Goal: Information Seeking & Learning: Learn about a topic

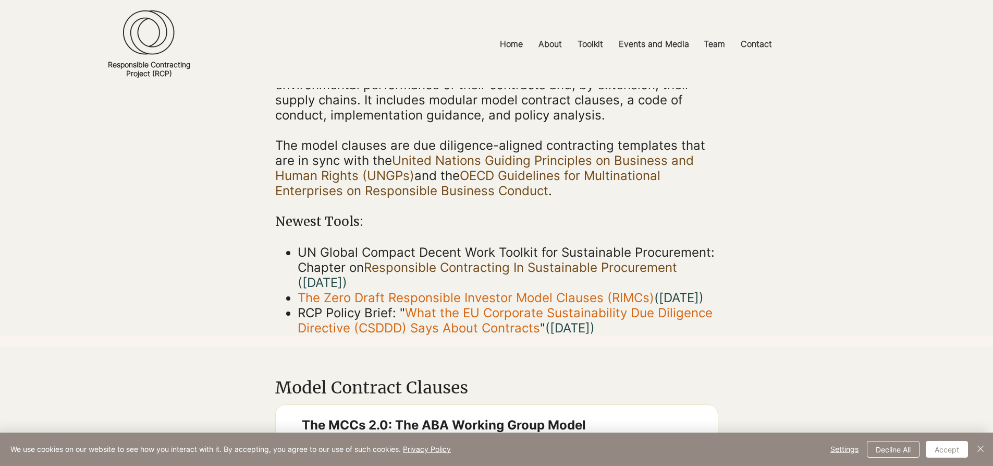
scroll to position [261, 0]
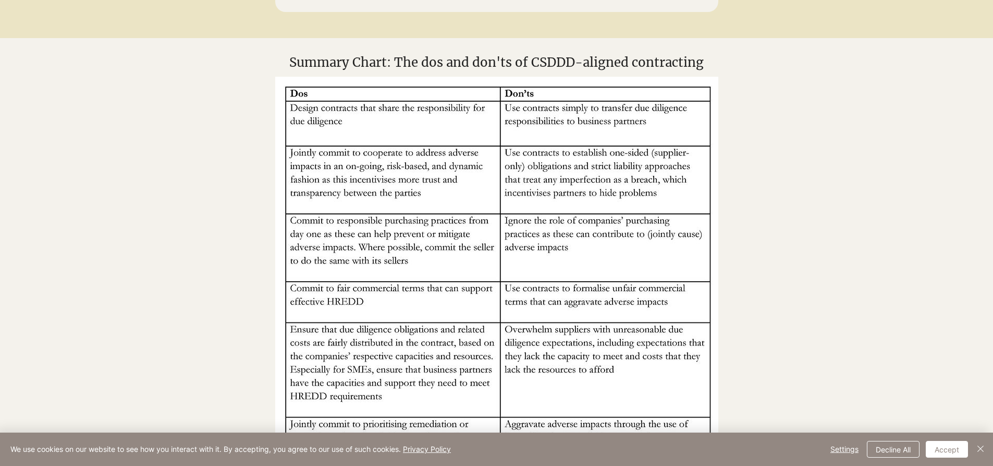
scroll to position [782, 0]
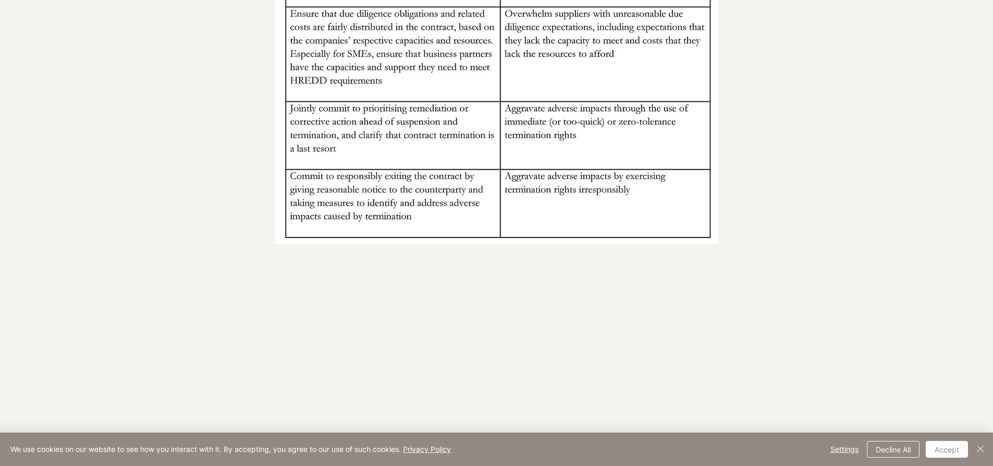
click at [550, 164] on img at bounding box center [496, 2] width 443 height 482
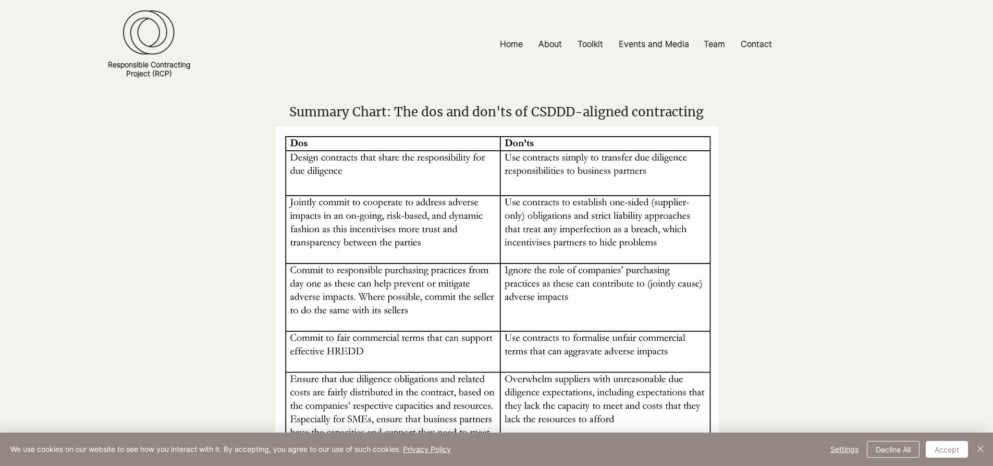
scroll to position [469, 0]
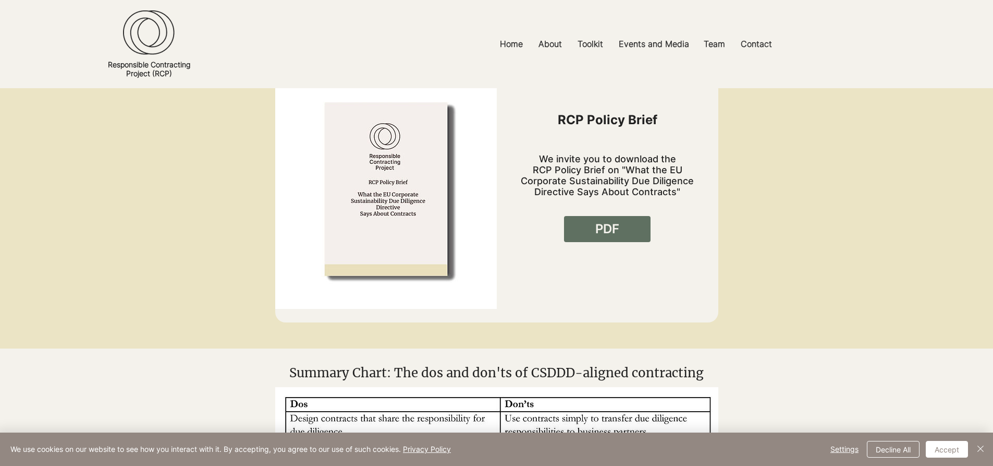
click at [581, 230] on link "PDF" at bounding box center [607, 229] width 87 height 26
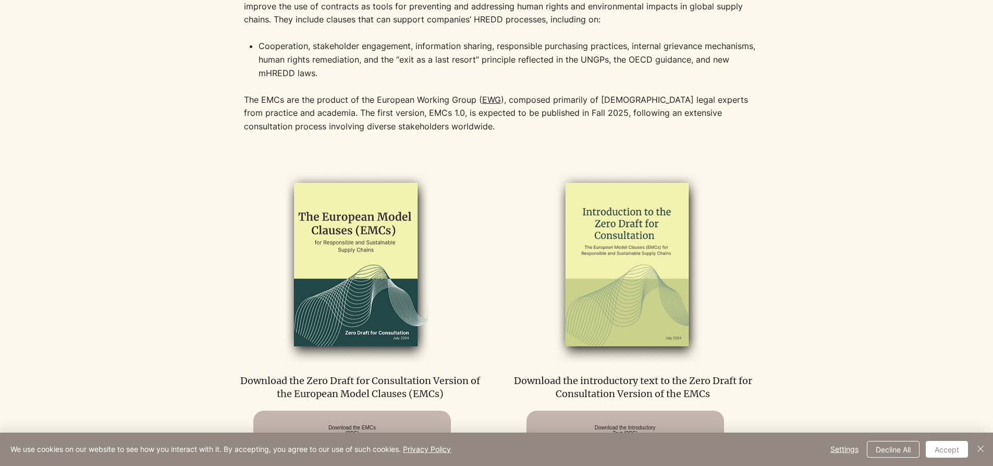
scroll to position [469, 0]
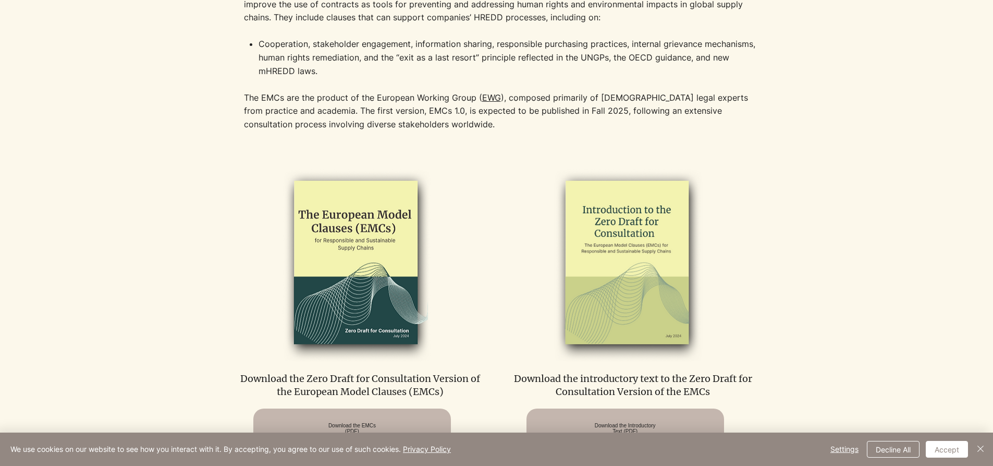
click at [381, 273] on img at bounding box center [354, 263] width 215 height 197
click at [657, 267] on img at bounding box center [627, 263] width 215 height 197
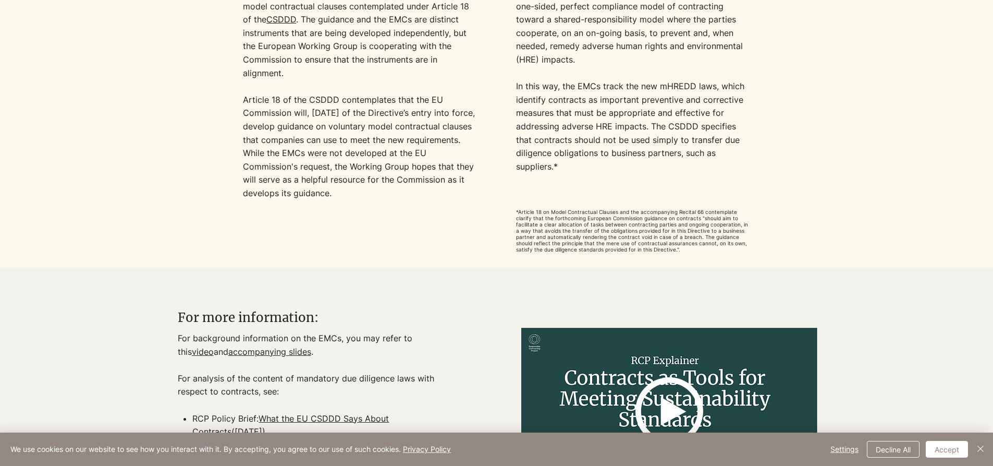
scroll to position [1043, 0]
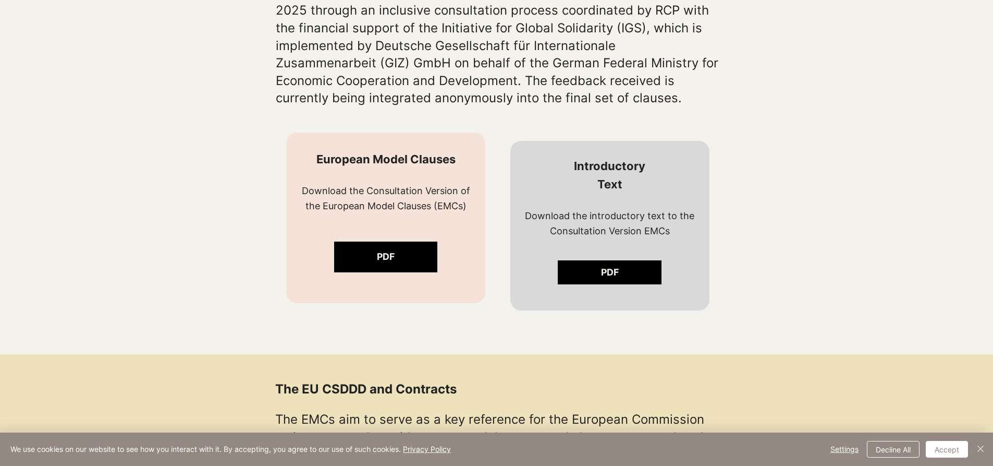
scroll to position [702, 0]
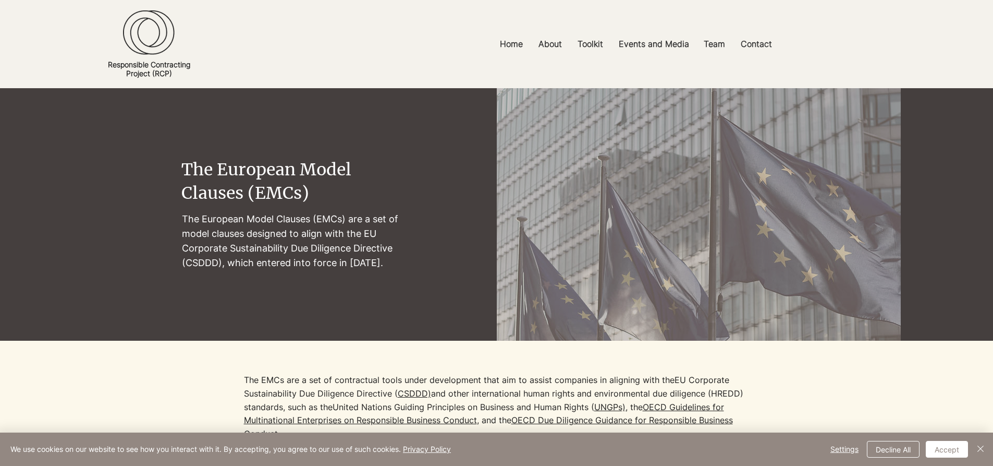
drag, startPoint x: 660, startPoint y: 193, endPoint x: 387, endPoint y: 163, distance: 275.3
click at [387, 163] on h2 "The European Model Clauses (EMCs)" at bounding box center [294, 181] width 226 height 47
click at [519, 47] on p "Home" at bounding box center [511, 43] width 33 height 23
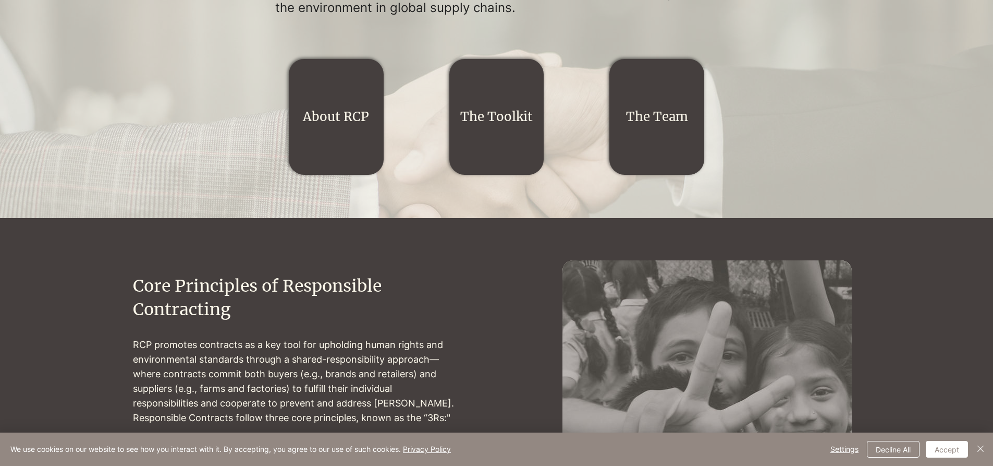
scroll to position [261, 0]
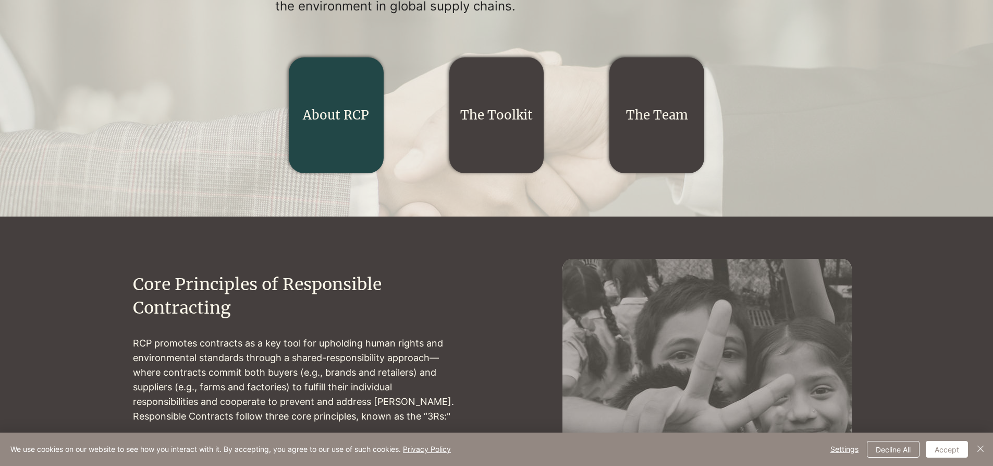
click at [349, 109] on link "About RCP" at bounding box center [336, 115] width 66 height 16
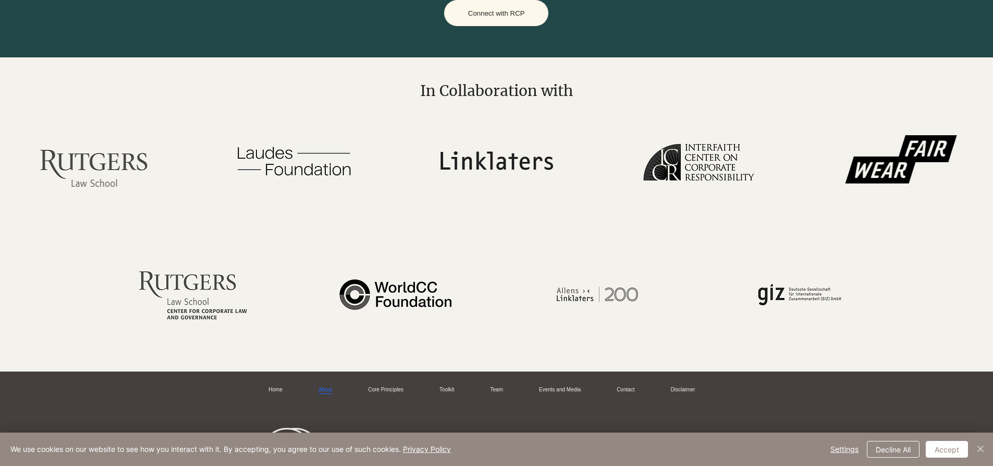
scroll to position [2116, 0]
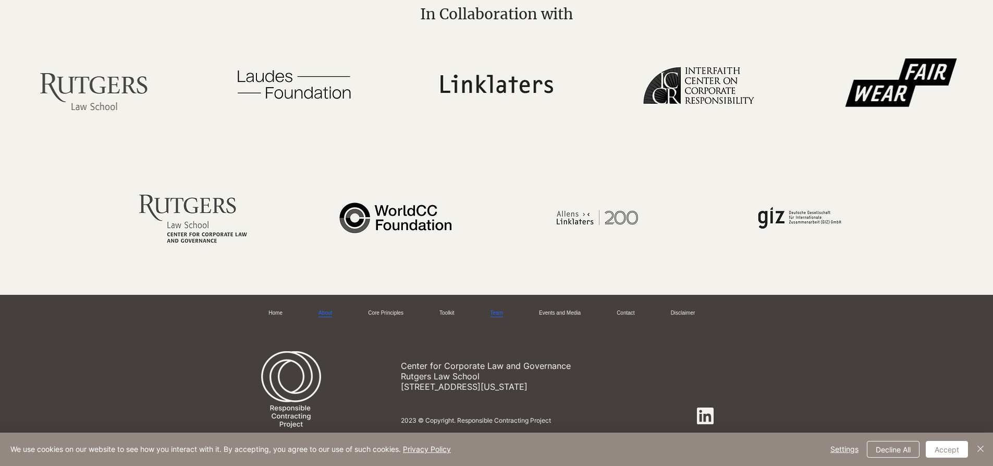
click at [495, 309] on link "Team" at bounding box center [497, 313] width 13 height 8
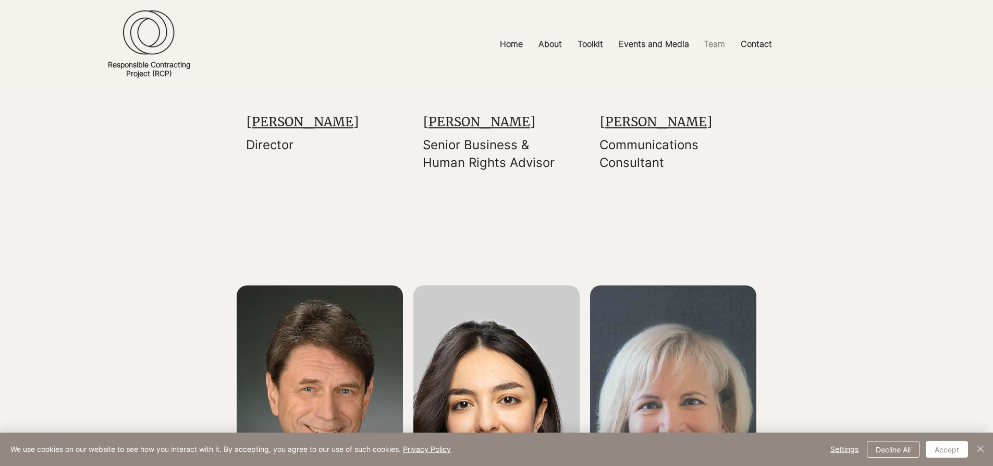
scroll to position [365, 0]
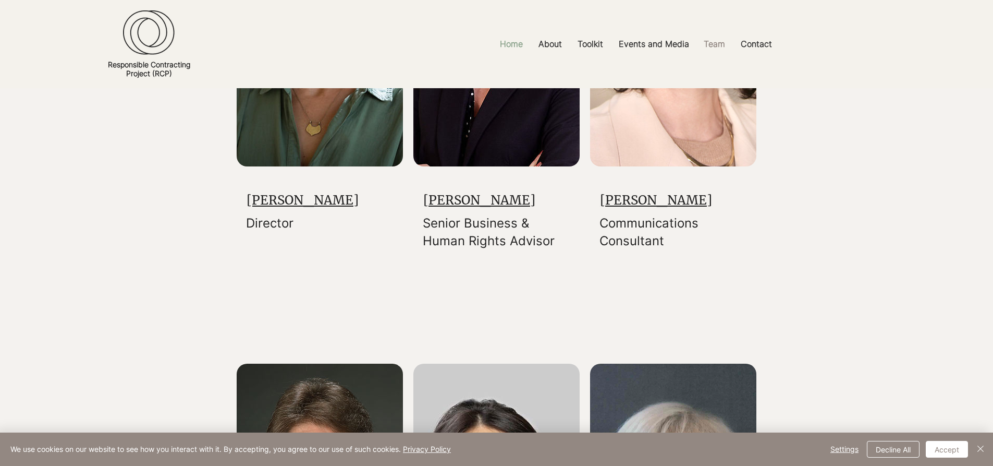
click at [516, 46] on p "Home" at bounding box center [511, 43] width 33 height 23
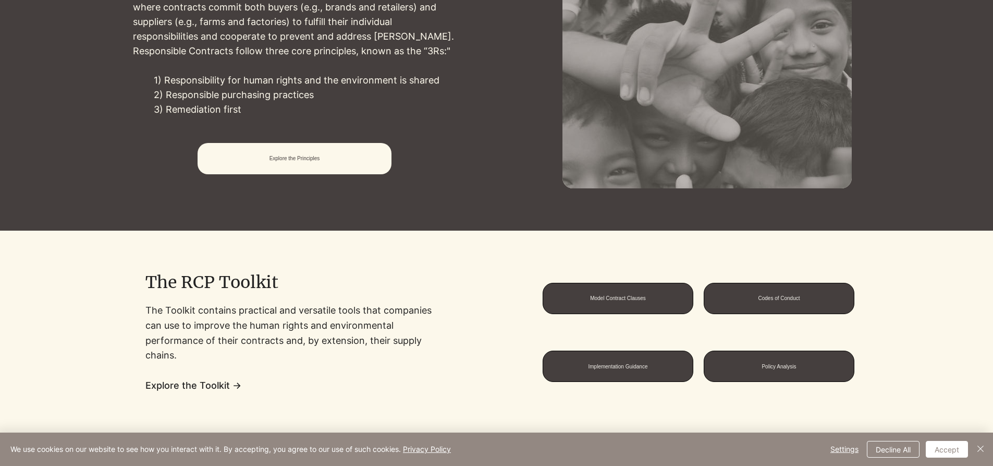
scroll to position [834, 0]
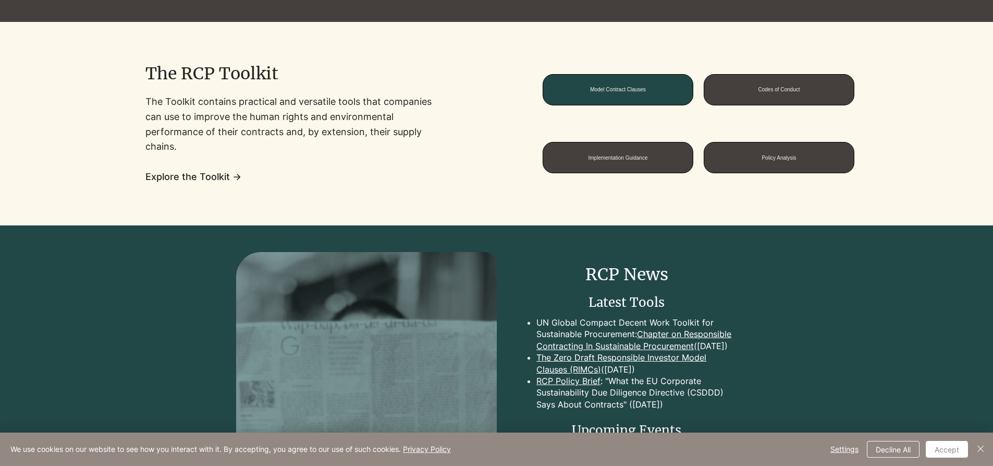
click at [611, 99] on span "Model Contract Clauses" at bounding box center [618, 90] width 150 height 30
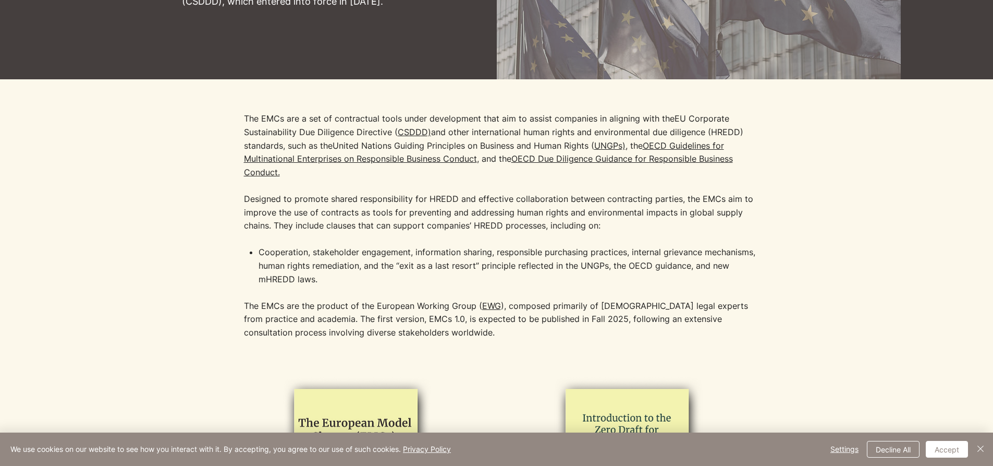
scroll to position [313, 0]
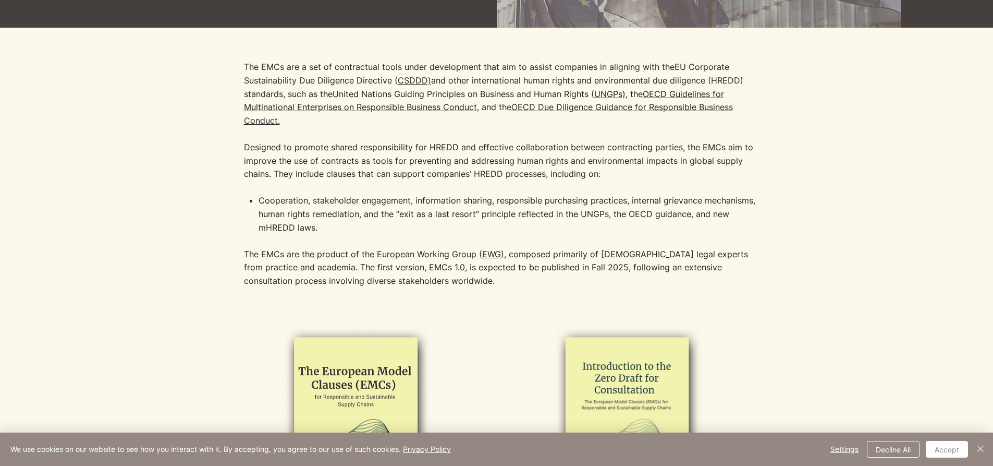
click at [399, 190] on p "The EMCs are a set of contractual tools under development that aim to assist co…" at bounding box center [504, 126] width 521 height 133
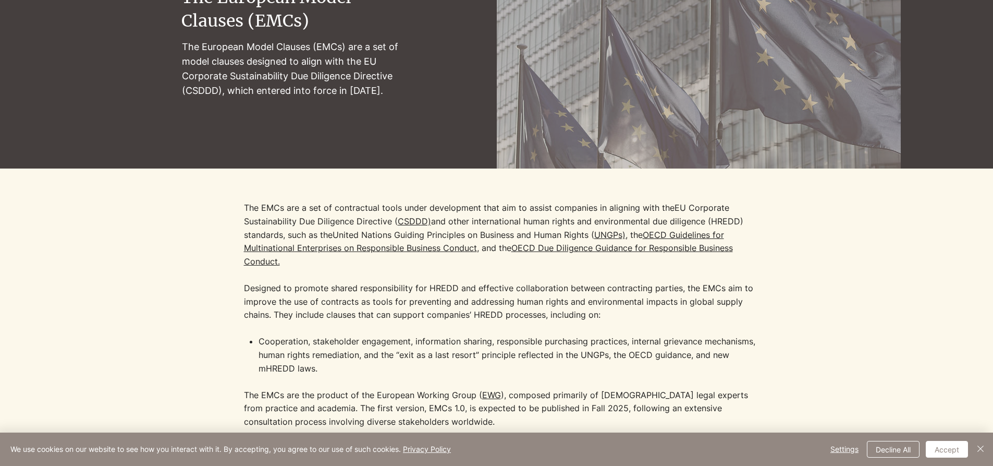
scroll to position [0, 0]
